Goal: Transaction & Acquisition: Purchase product/service

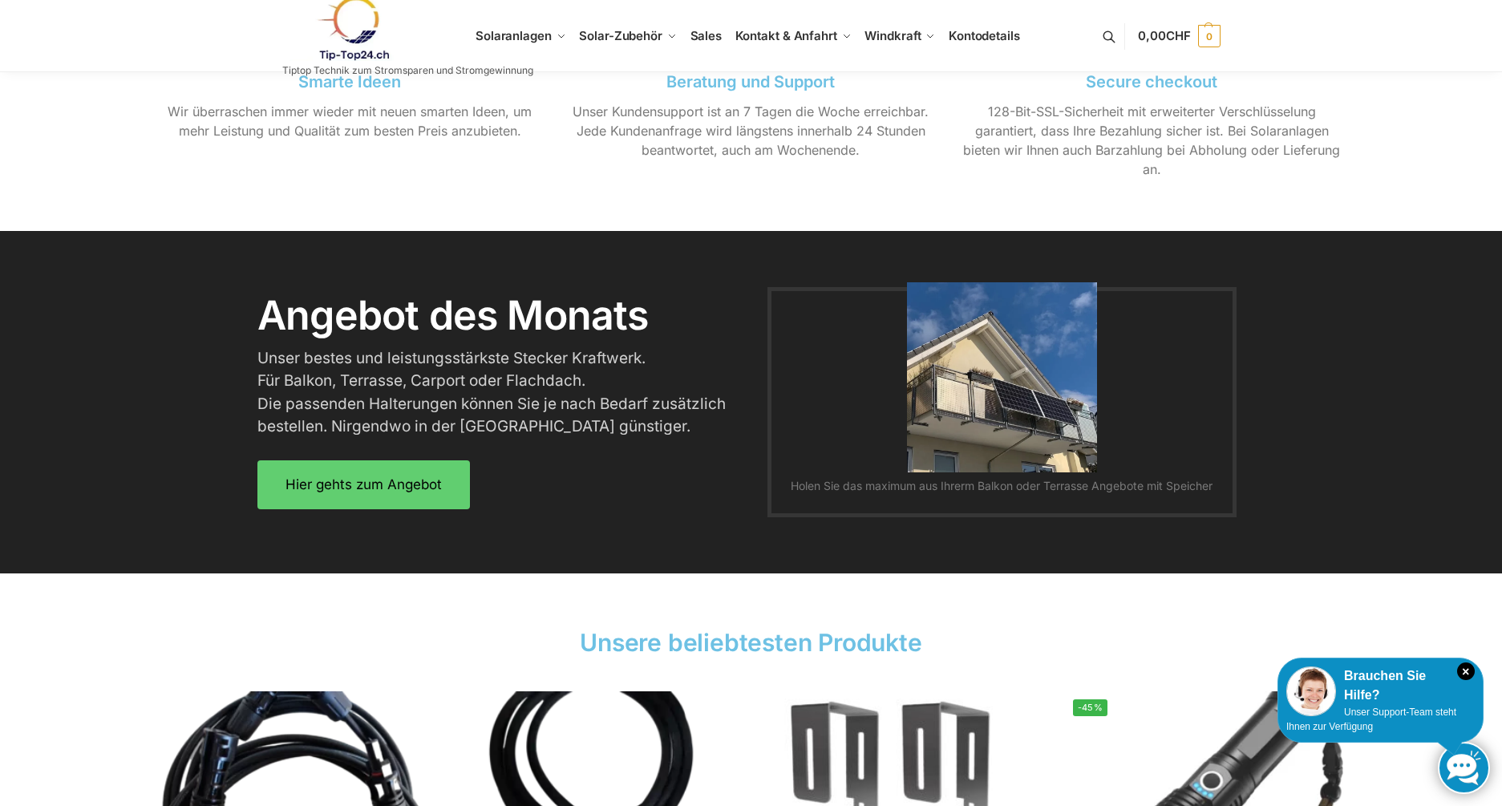
scroll to position [1854, 0]
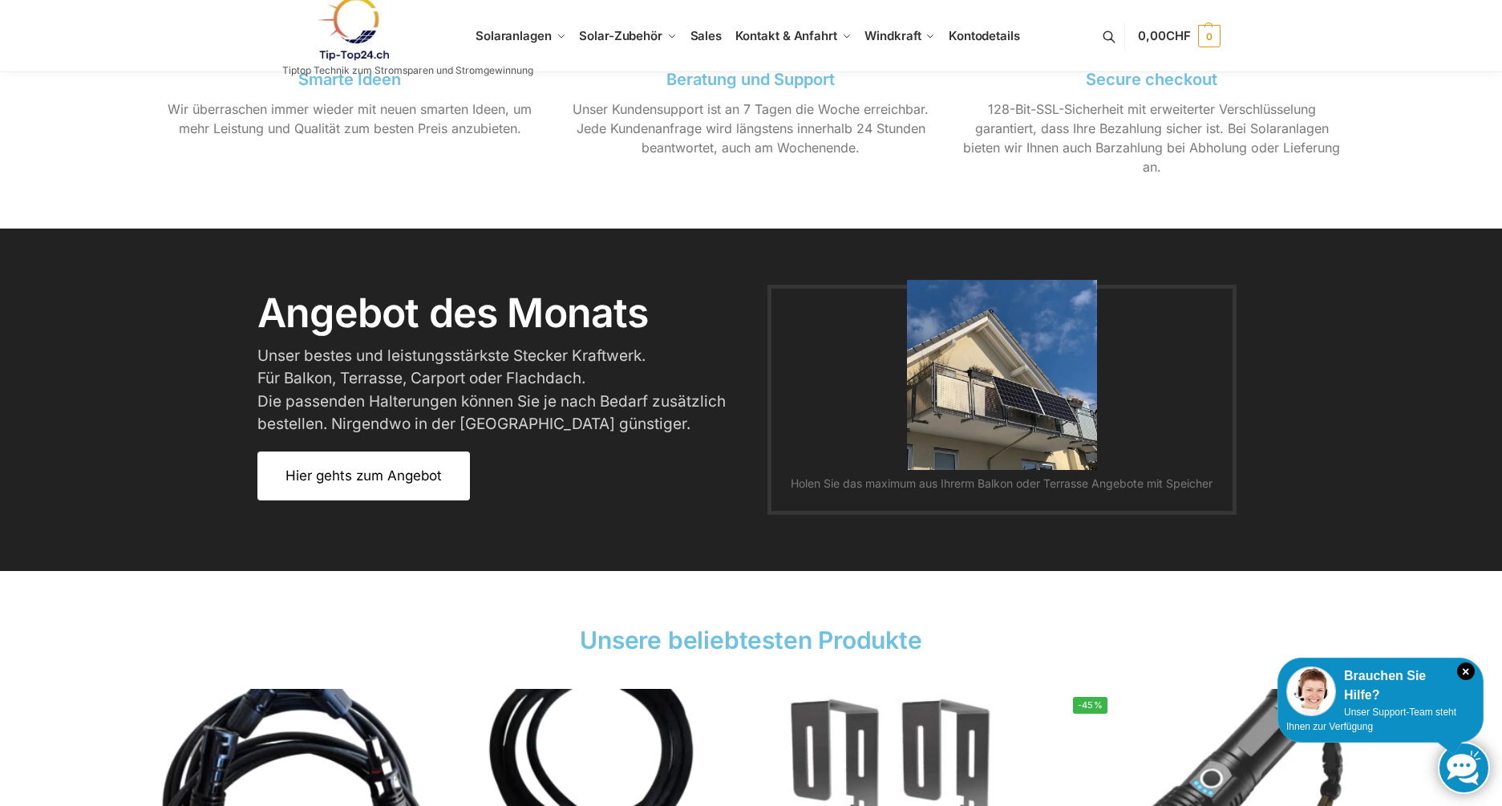
click at [387, 479] on span "Hier gehts zum Angebot" at bounding box center [363, 476] width 156 height 14
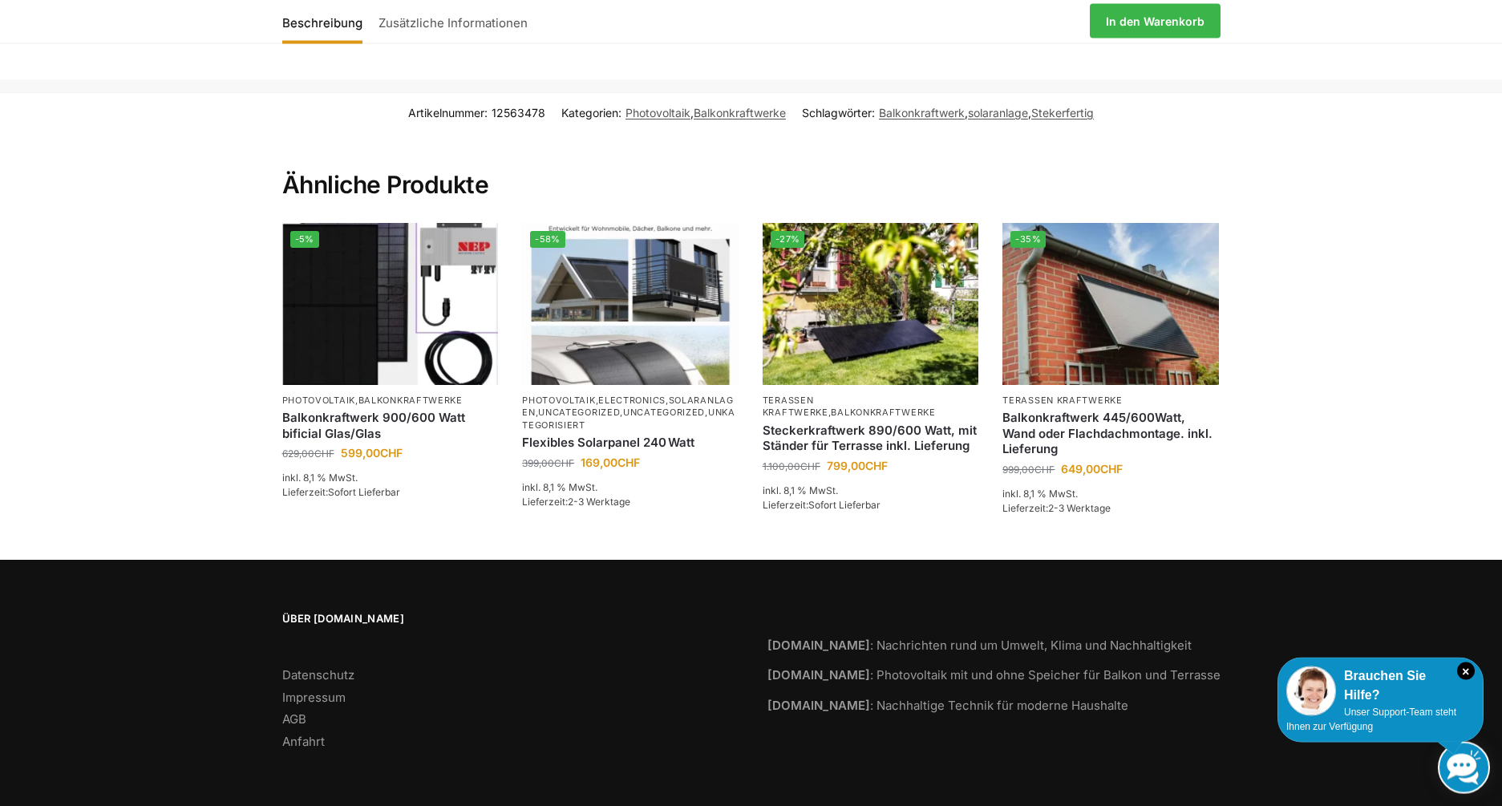
scroll to position [3808, 0]
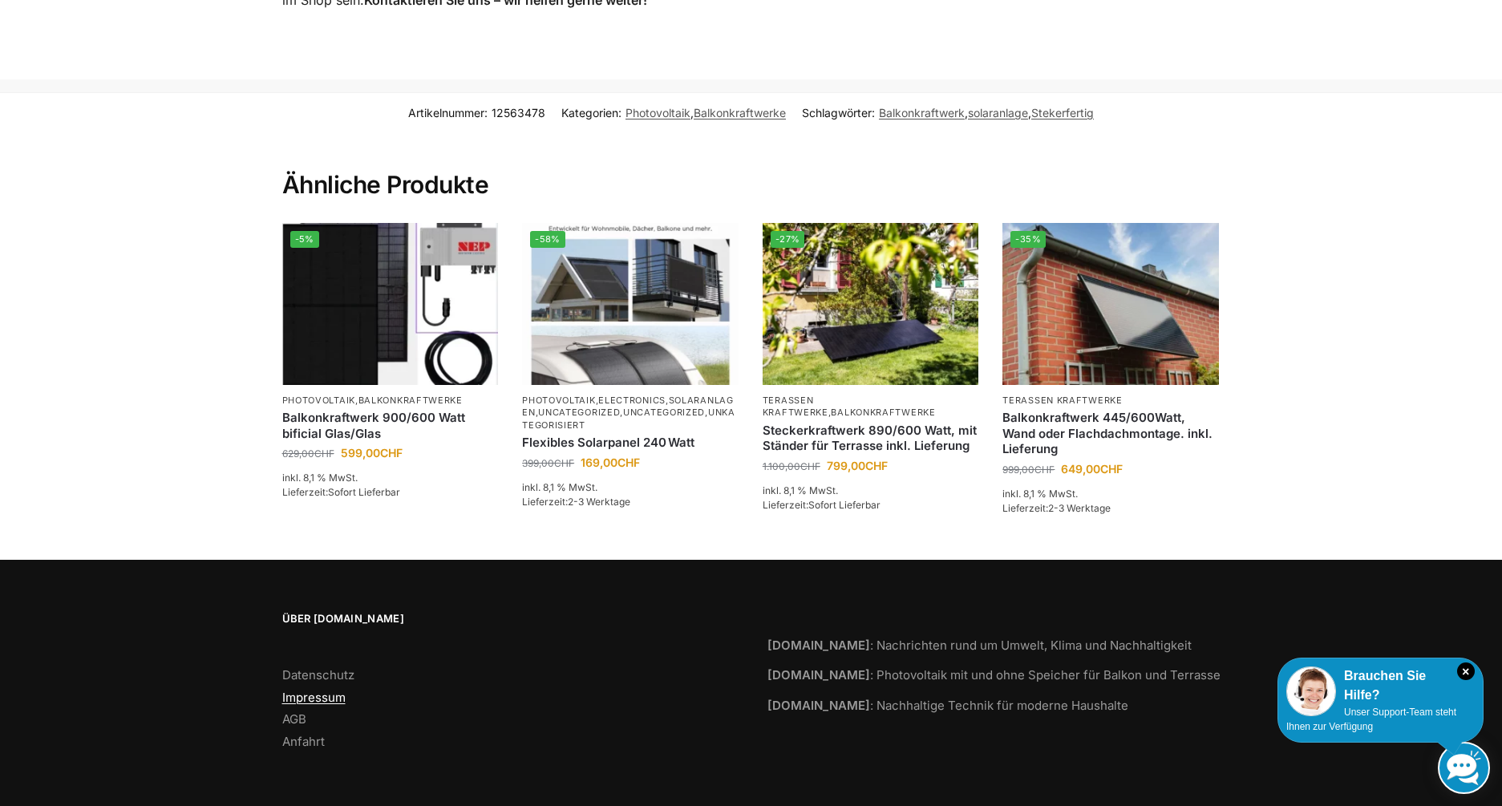
click at [331, 694] on link "Impressum" at bounding box center [313, 696] width 63 height 15
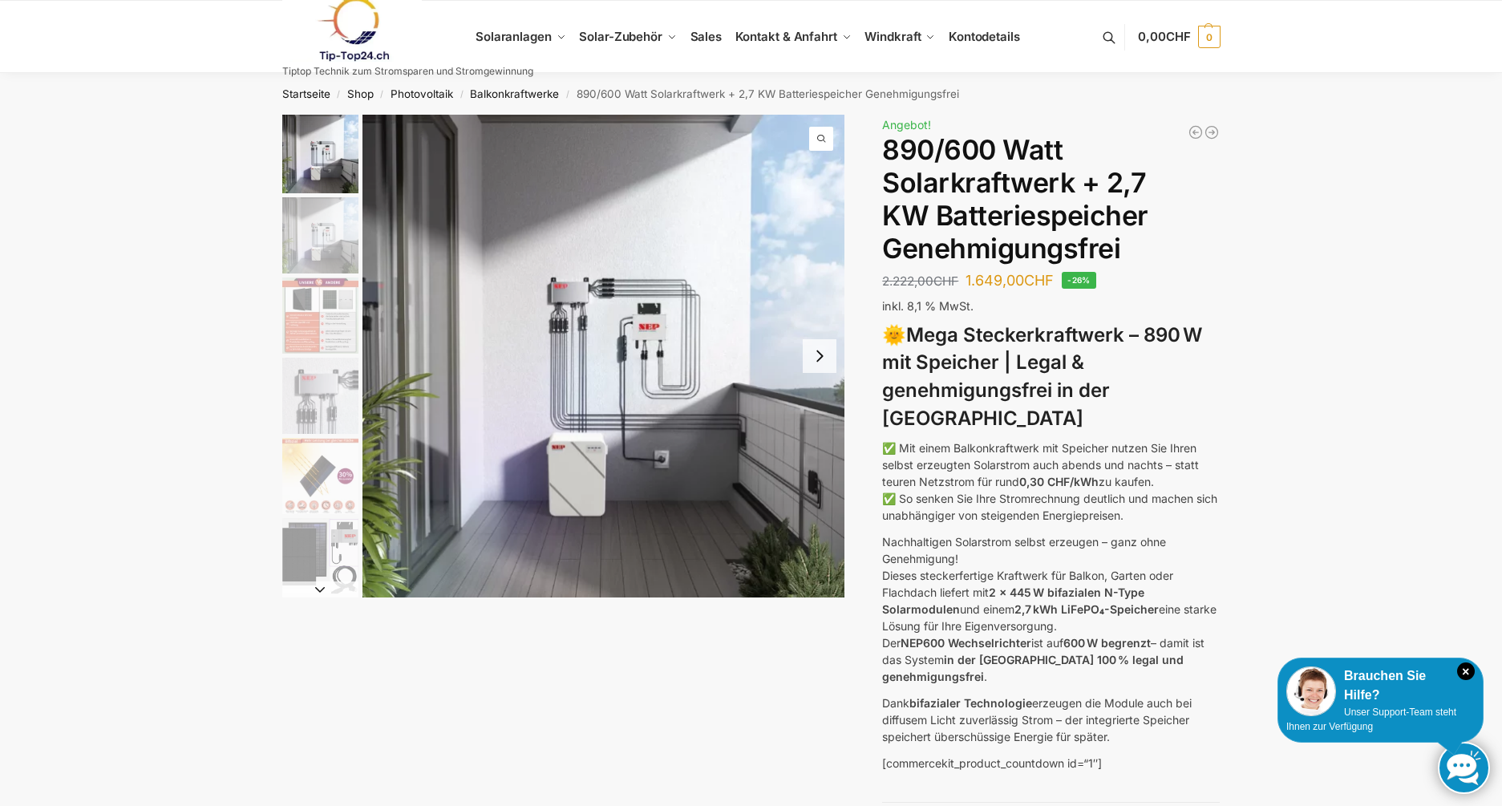
click at [340, 382] on img "4 / 12" at bounding box center [320, 396] width 76 height 76
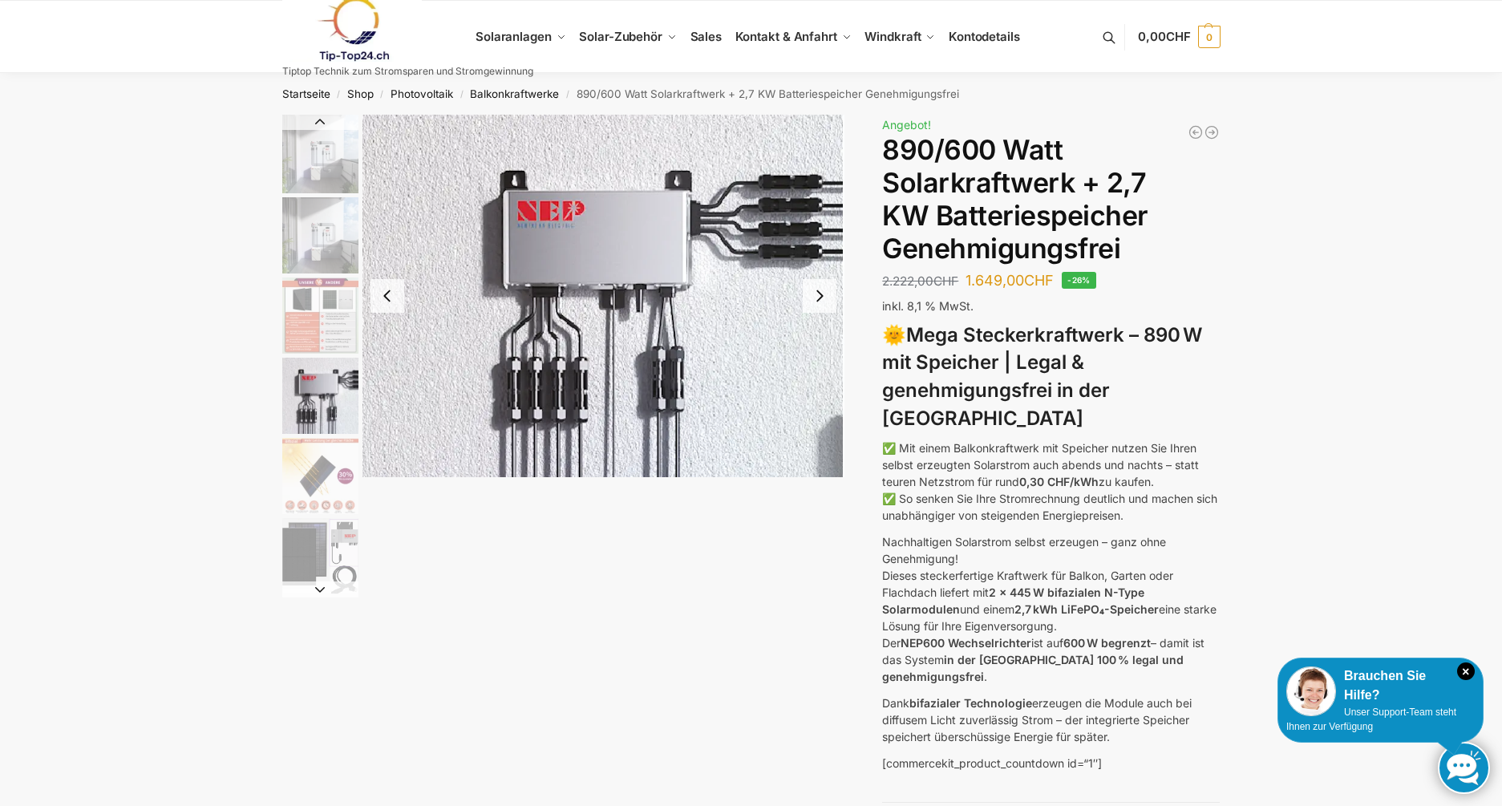
click at [314, 144] on img "1 / 12" at bounding box center [320, 154] width 76 height 79
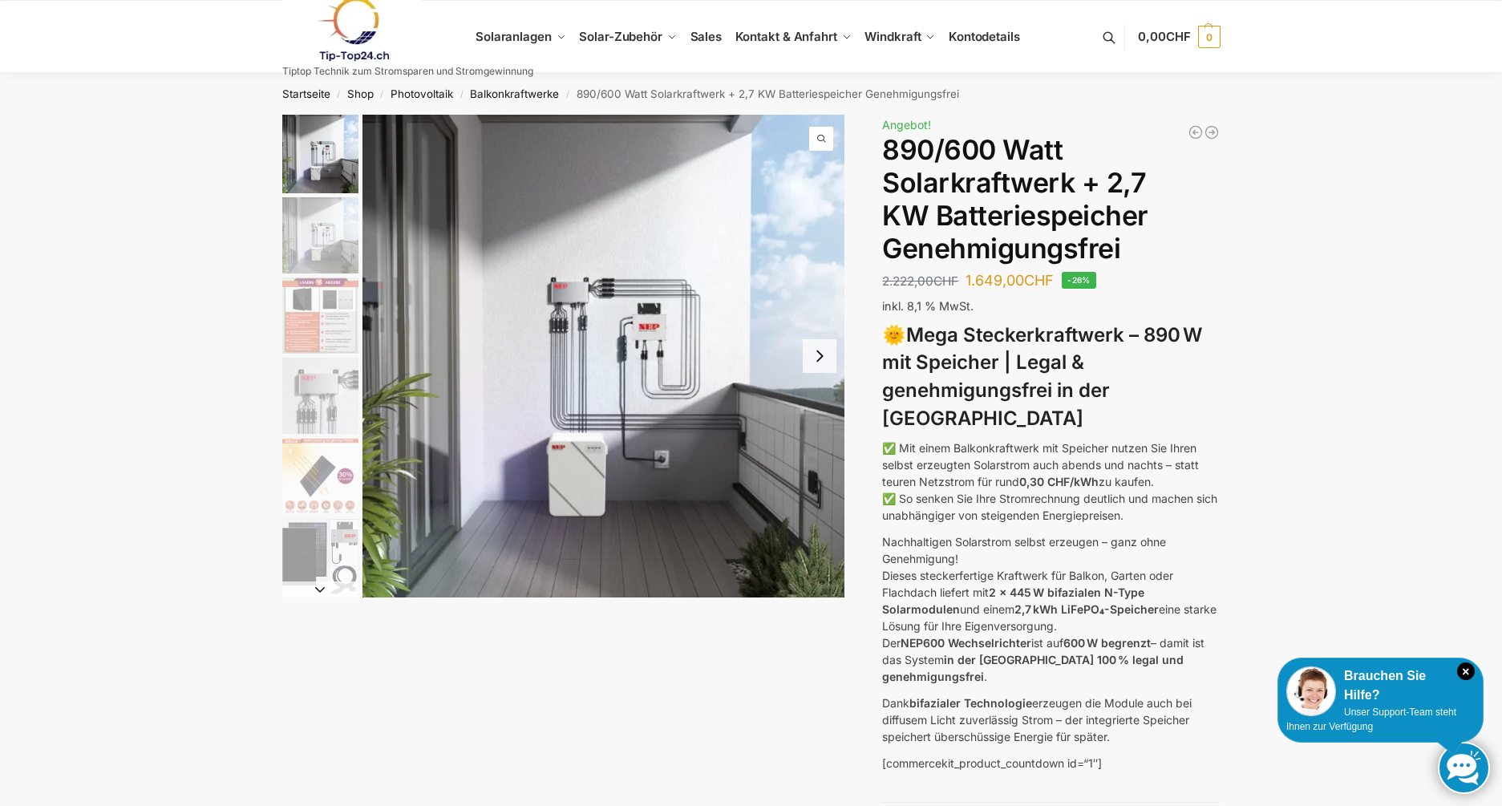
click at [318, 486] on img "5 / 12" at bounding box center [320, 476] width 76 height 76
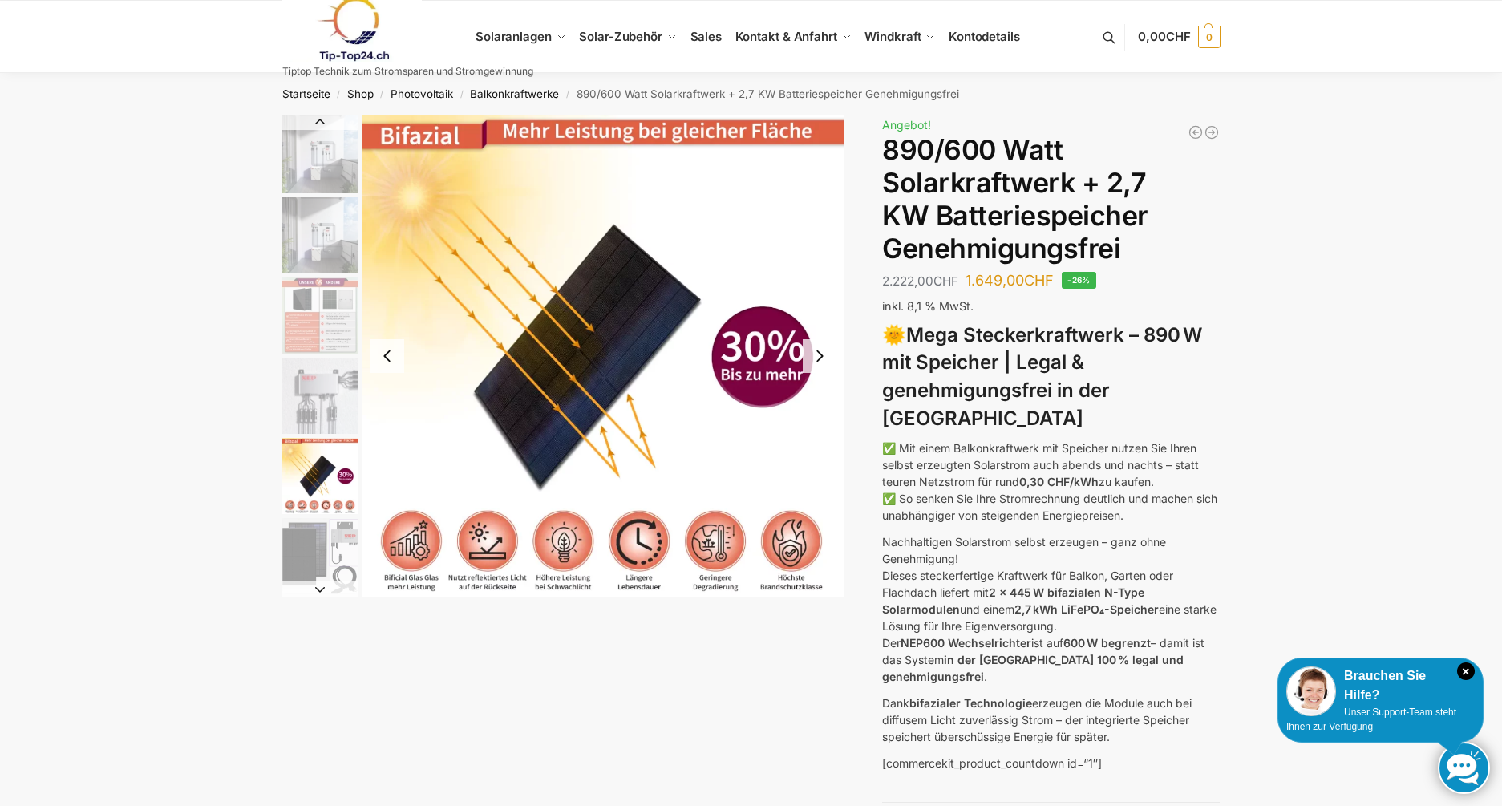
click at [310, 545] on img "6 / 12" at bounding box center [320, 556] width 76 height 76
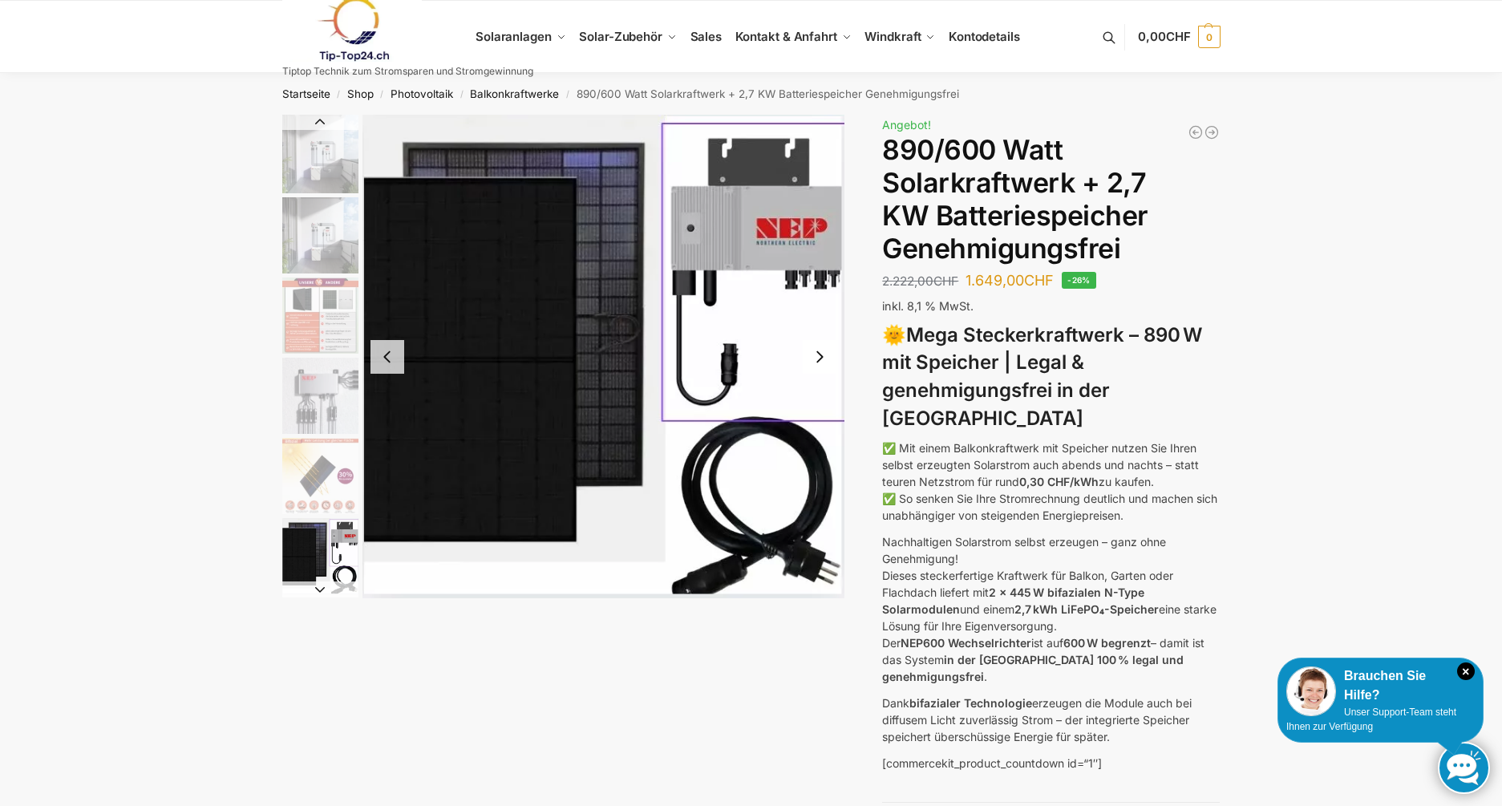
click at [321, 225] on img "2 / 12" at bounding box center [320, 235] width 76 height 76
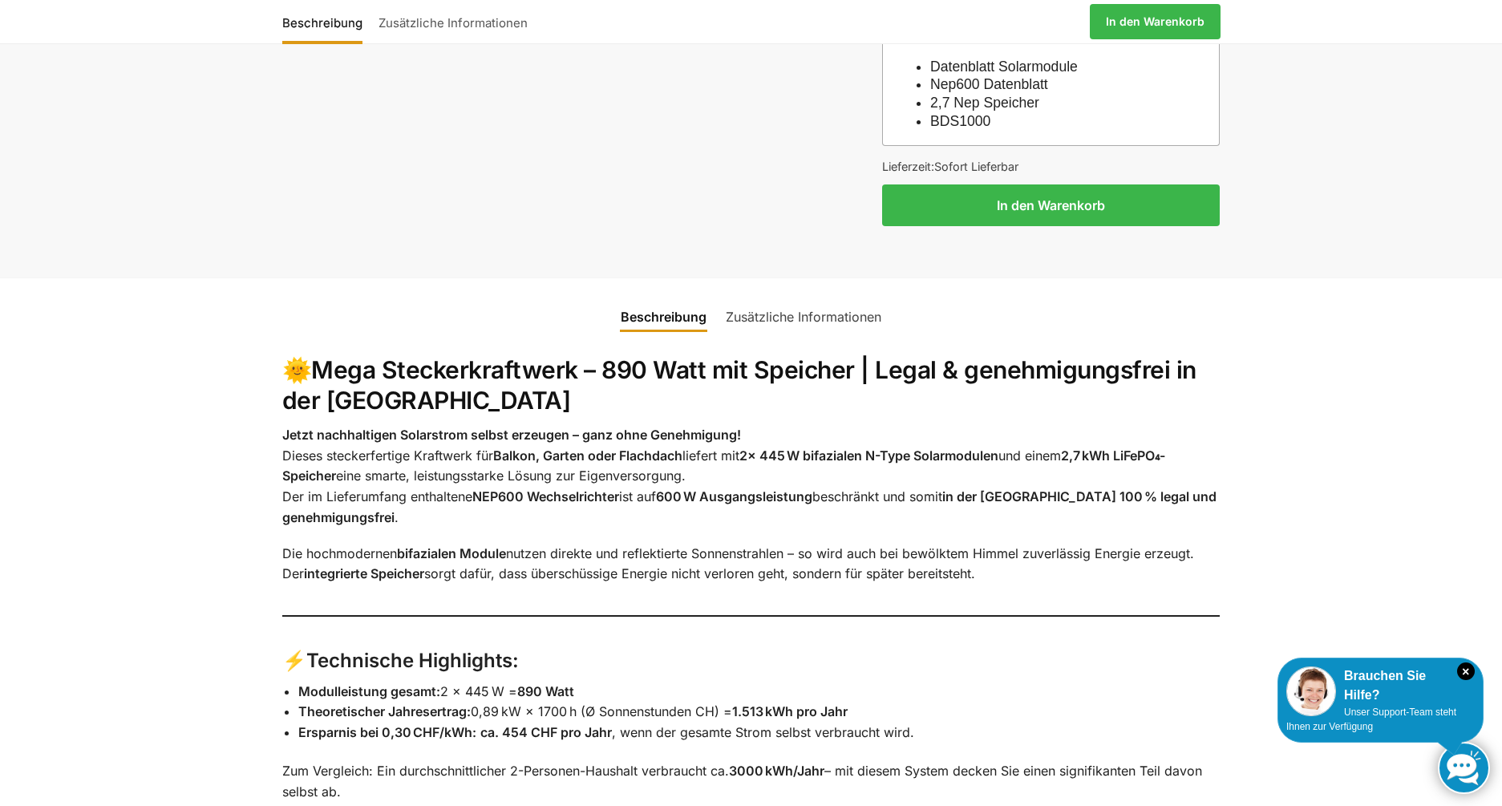
scroll to position [1635, 0]
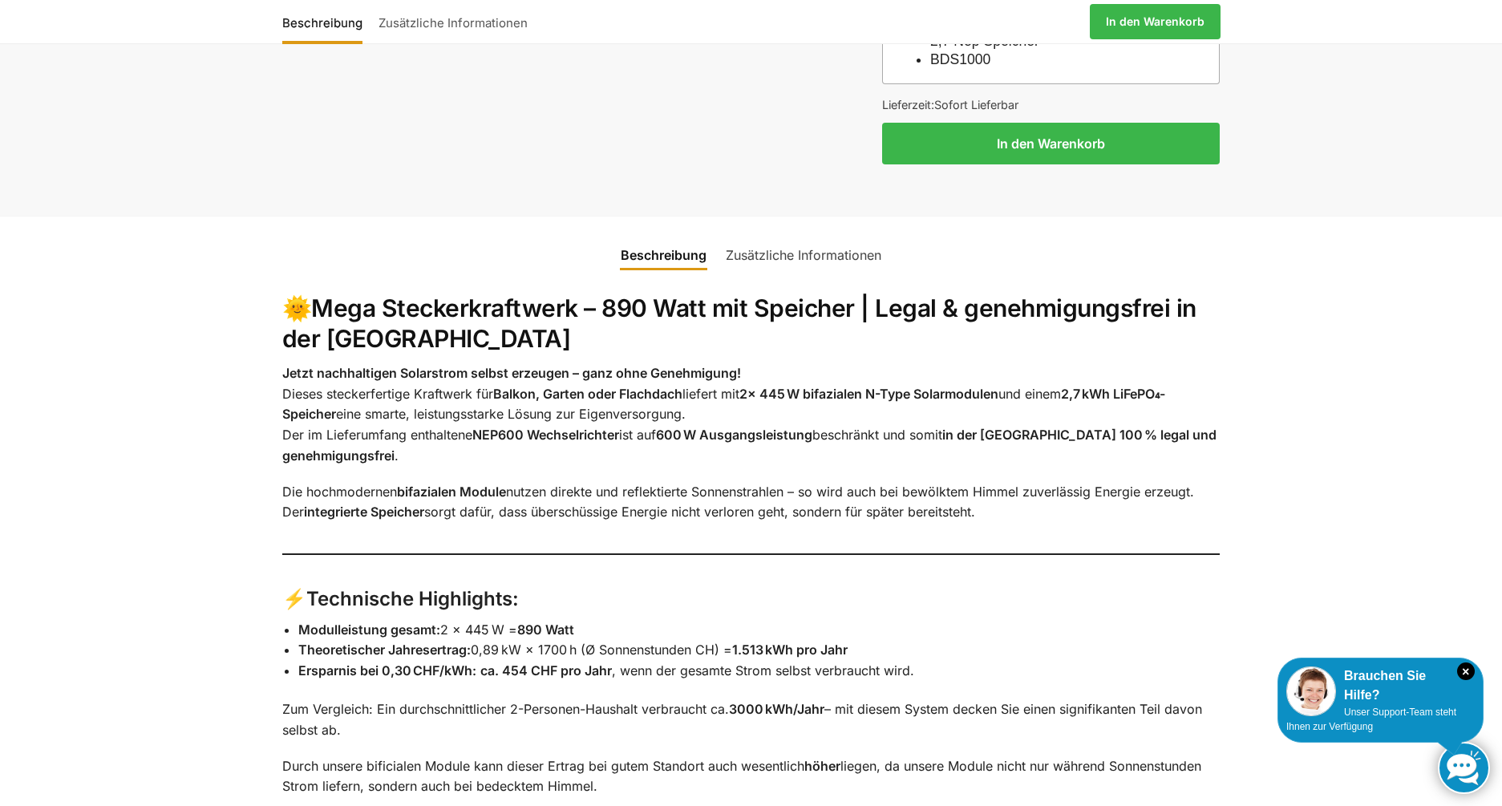
click at [762, 253] on link "Zusätzliche Informationen" at bounding box center [803, 255] width 175 height 38
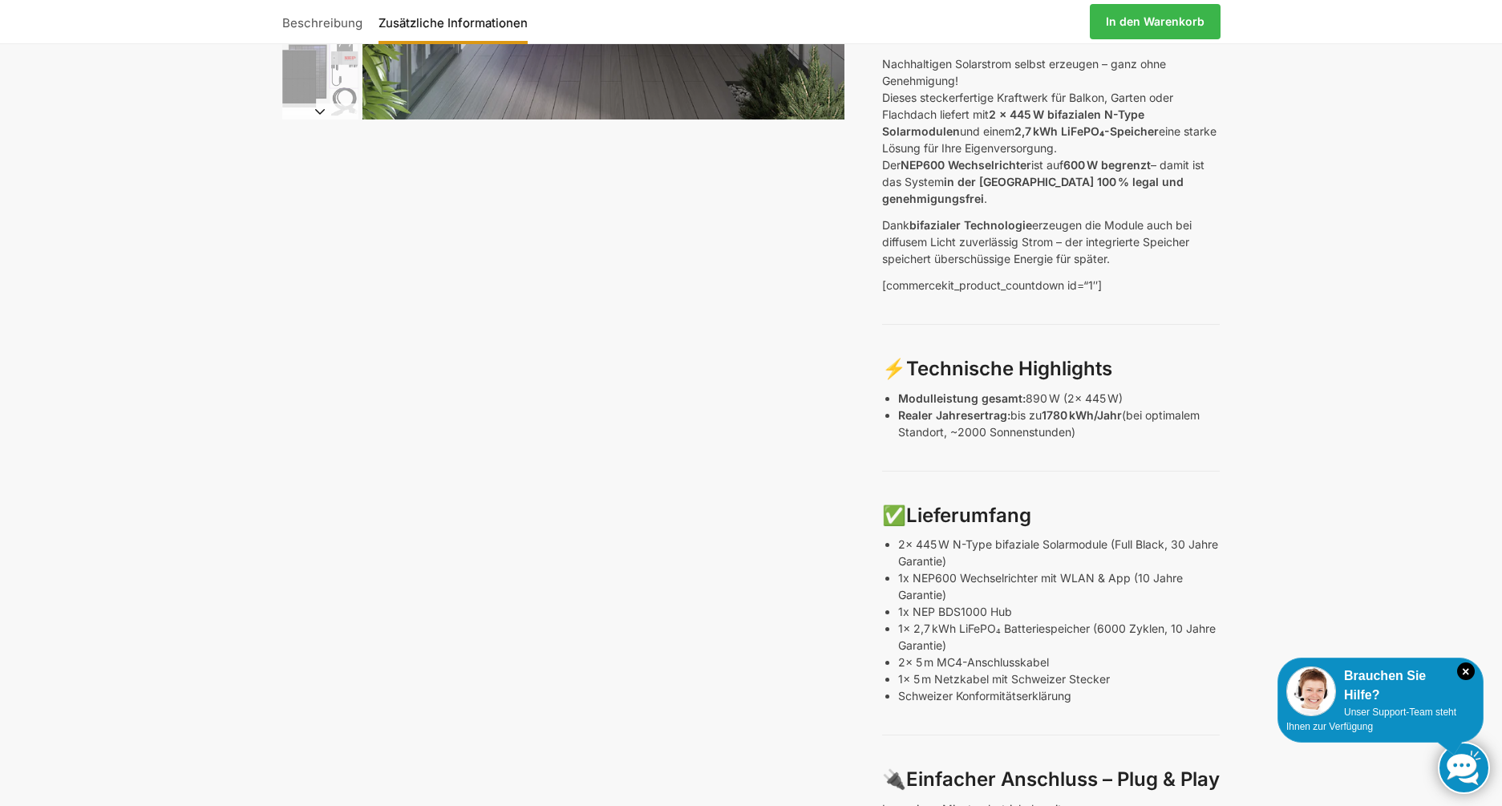
scroll to position [0, 0]
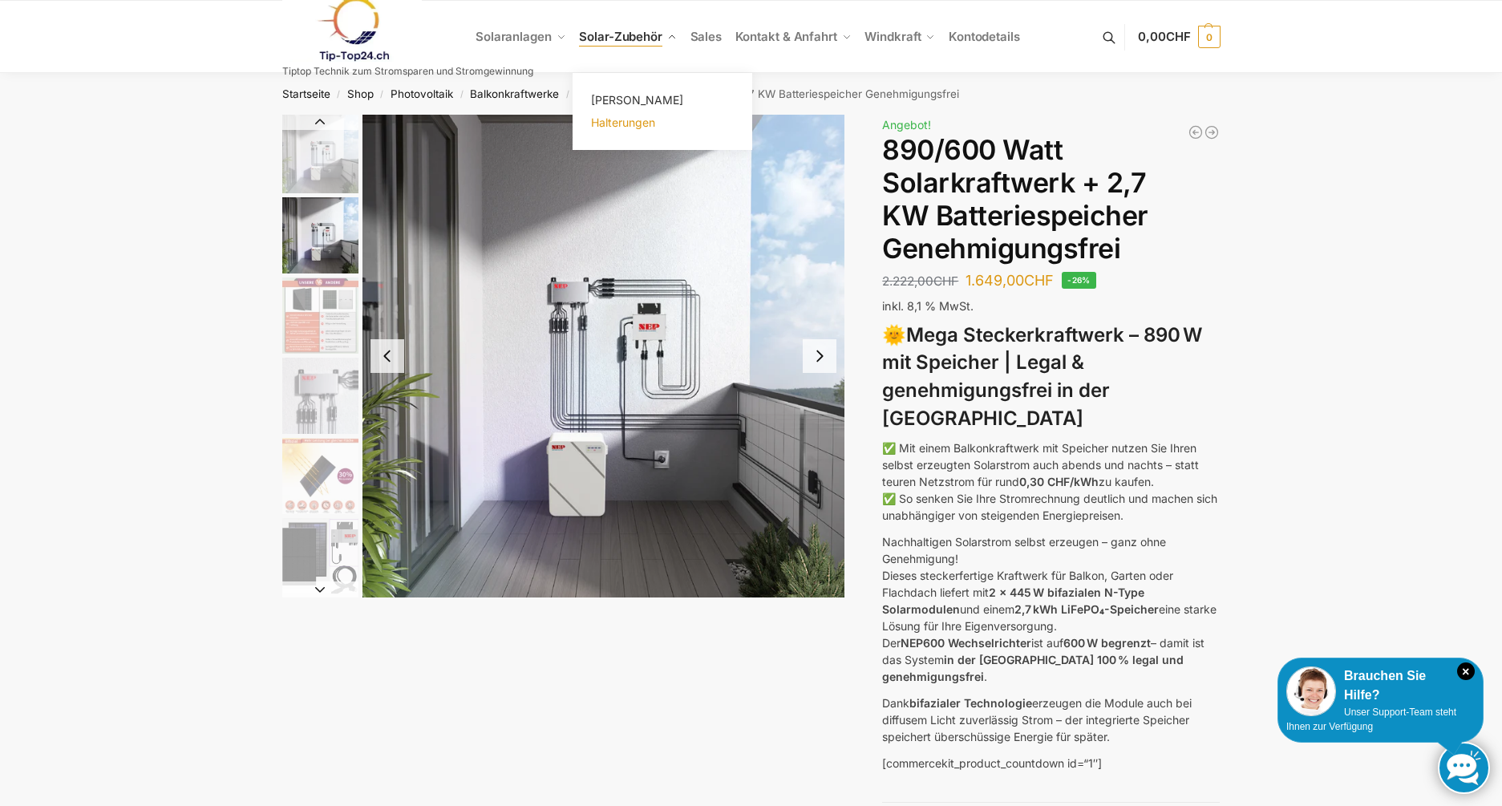
click at [636, 127] on span "Halterungen" at bounding box center [623, 122] width 64 height 14
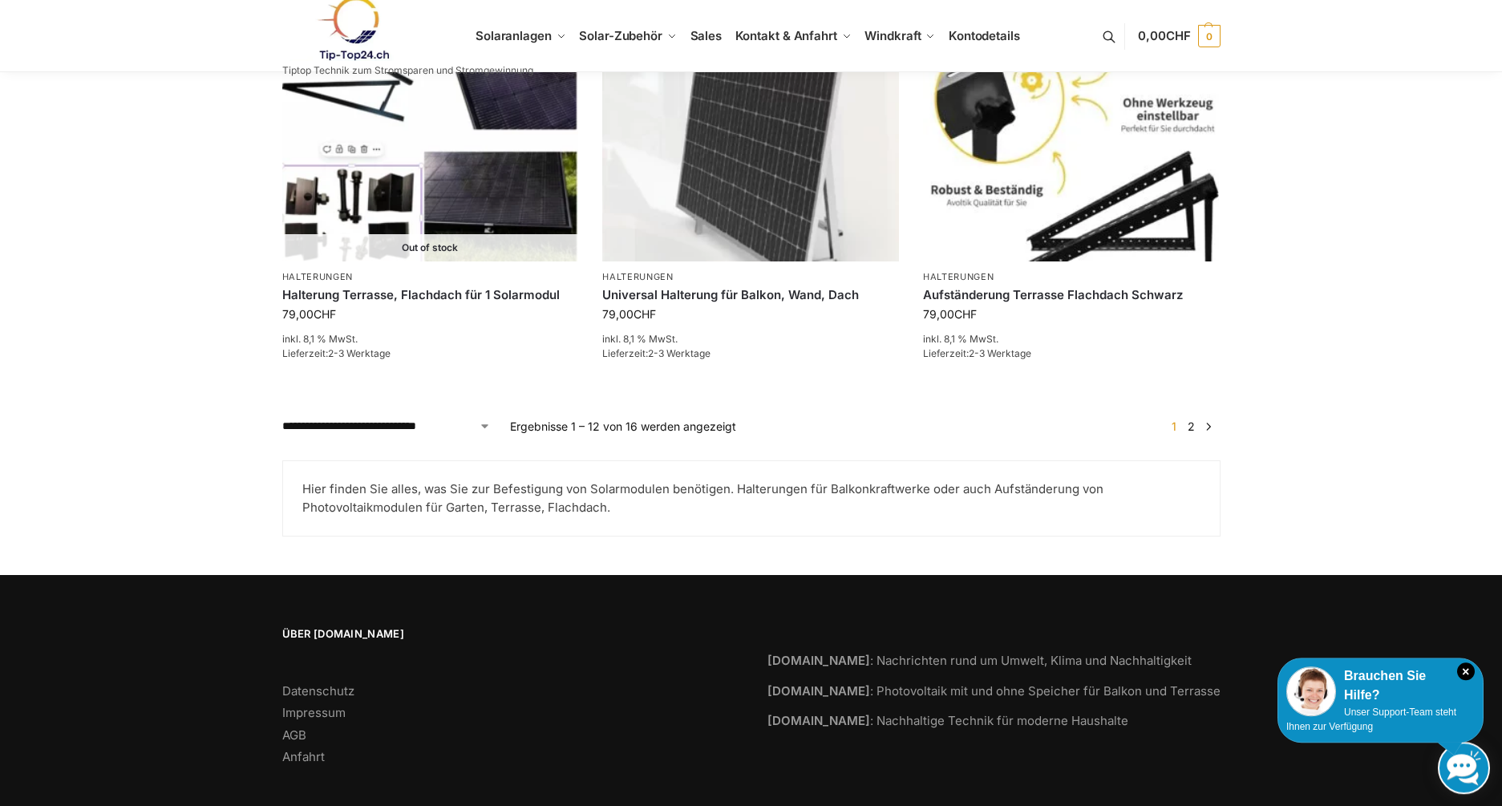
scroll to position [1747, 0]
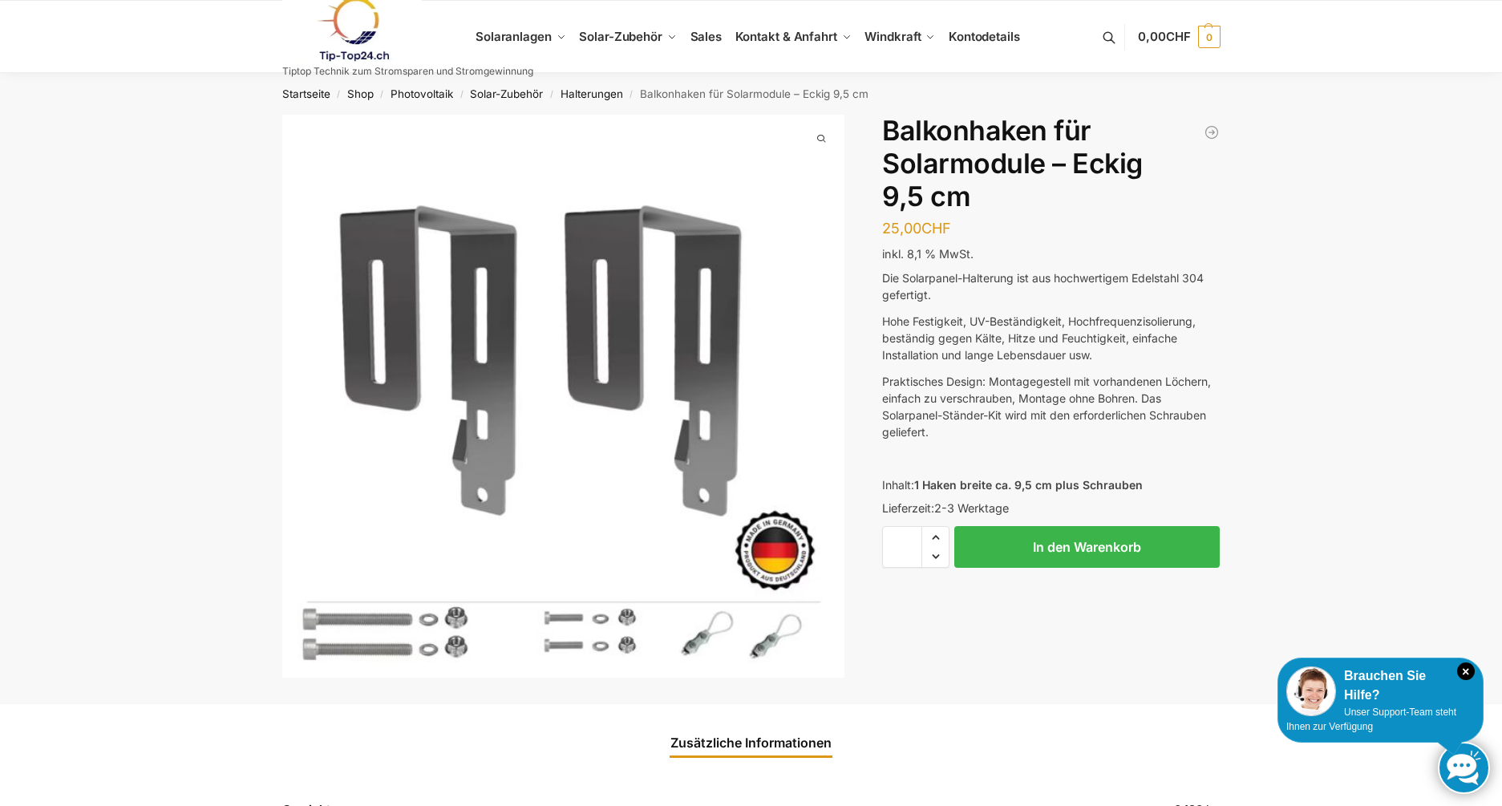
click at [750, 650] on img "1 / 1" at bounding box center [563, 396] width 563 height 563
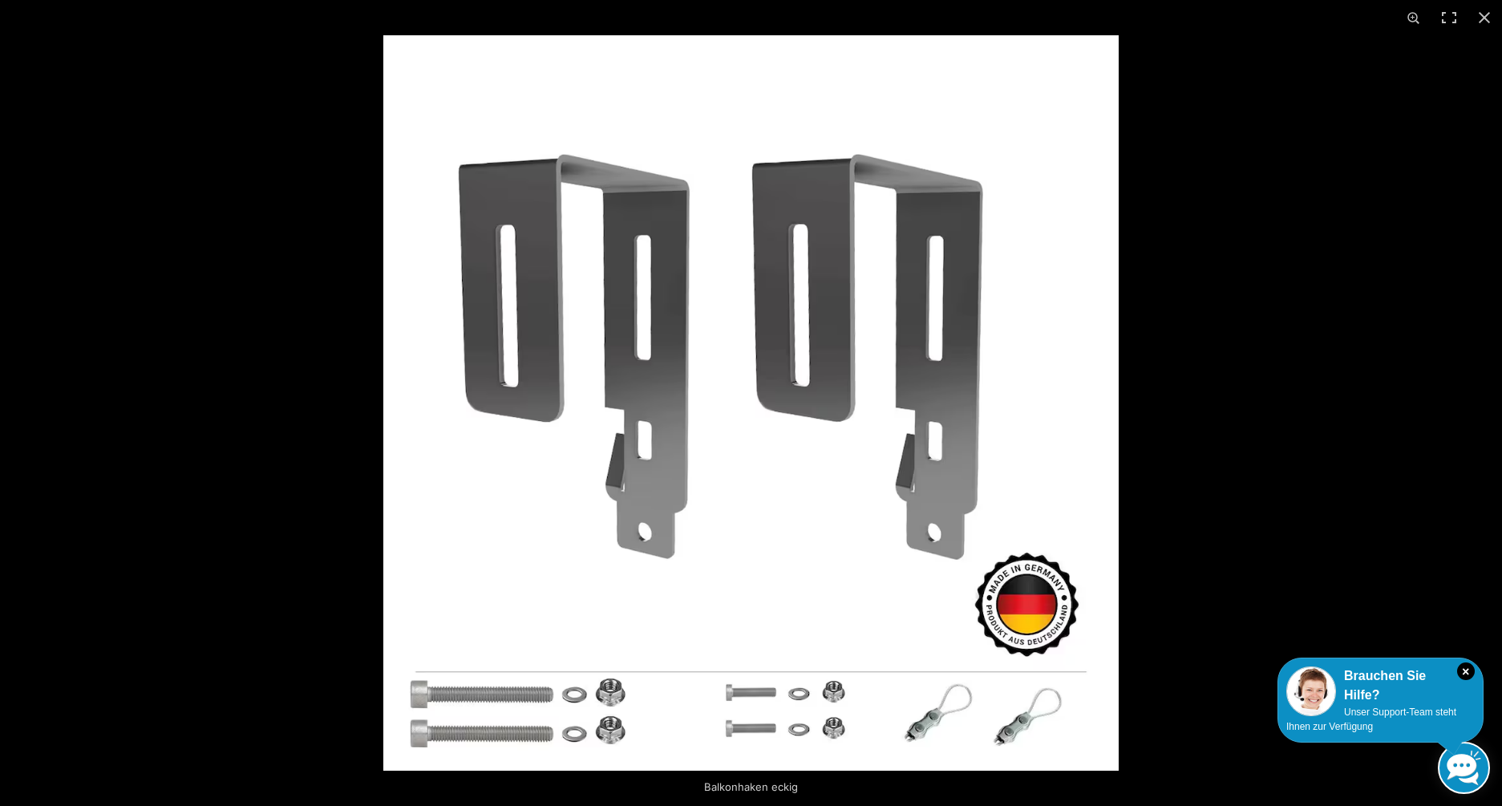
click at [983, 706] on img at bounding box center [750, 402] width 735 height 735
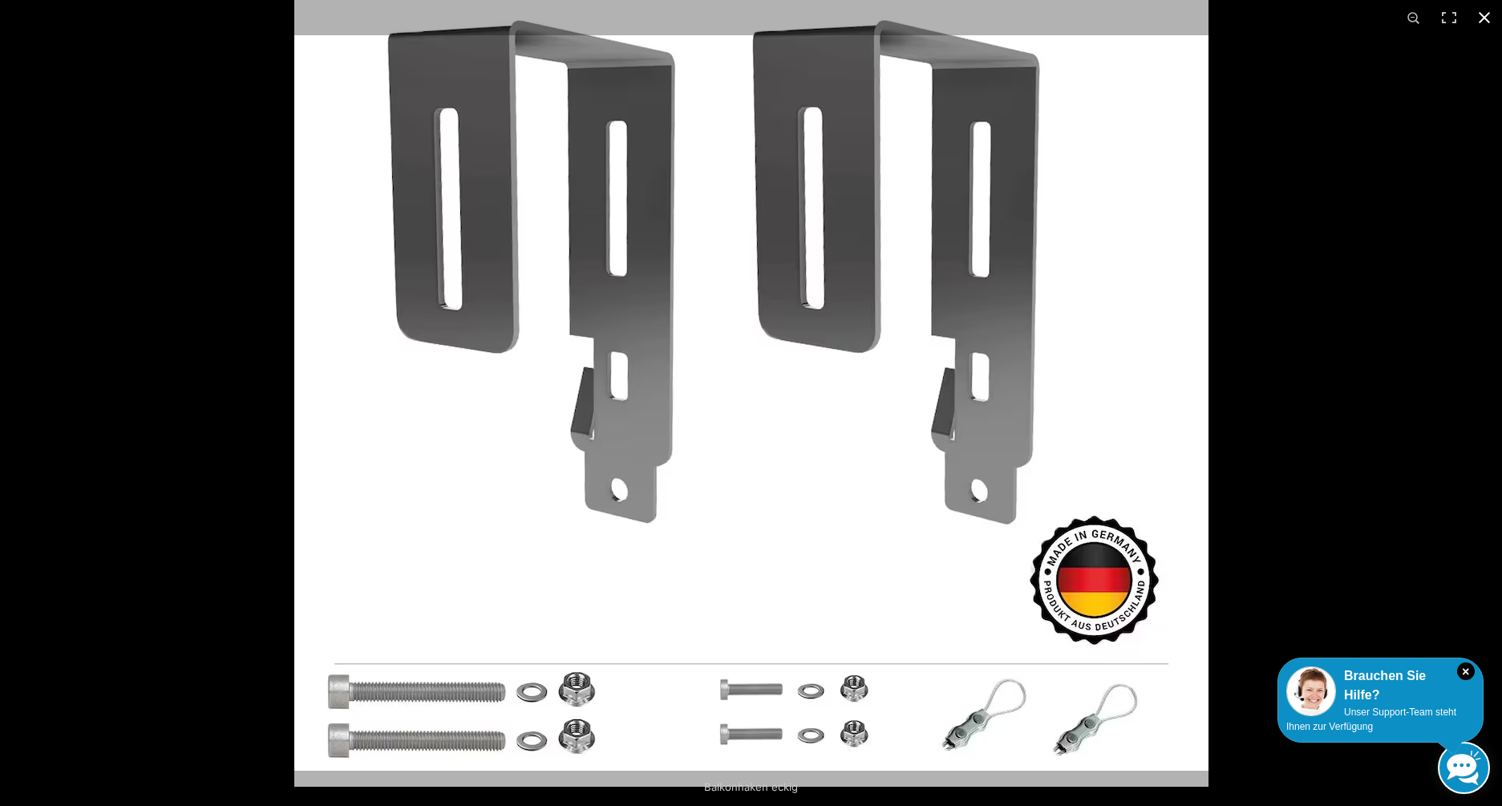
click at [1481, 13] on button "Close (Esc)" at bounding box center [1483, 17] width 35 height 35
